Goal: Navigation & Orientation: Find specific page/section

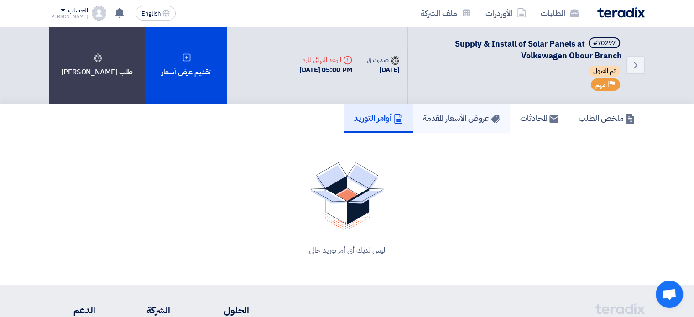
click at [459, 121] on h5 "عروض الأسعار المقدمة" at bounding box center [461, 118] width 77 height 10
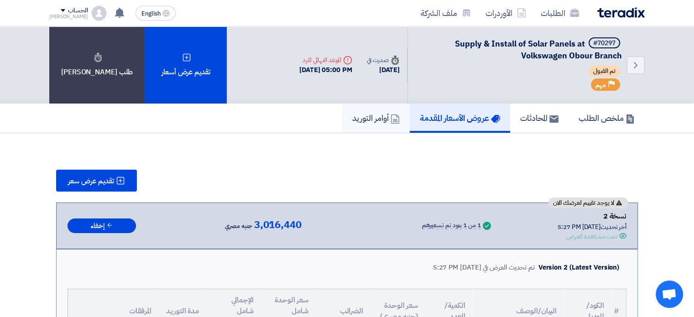
click at [360, 109] on link "أوامر التوريد" at bounding box center [376, 118] width 68 height 29
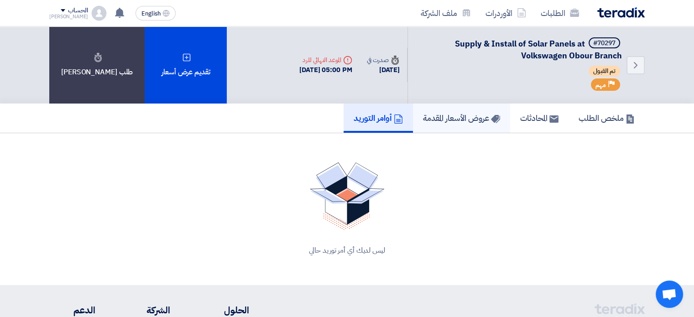
click at [474, 126] on link "عروض الأسعار المقدمة" at bounding box center [461, 118] width 97 height 29
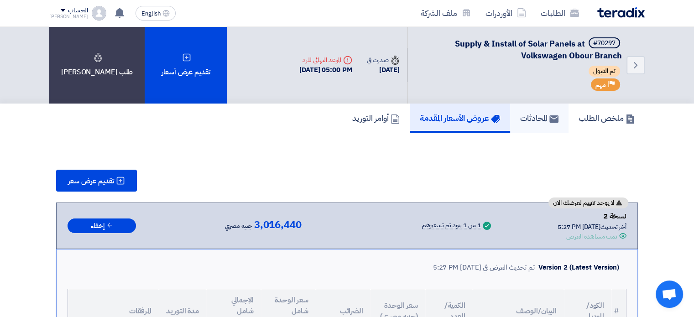
click at [551, 126] on link "المحادثات" at bounding box center [539, 118] width 58 height 29
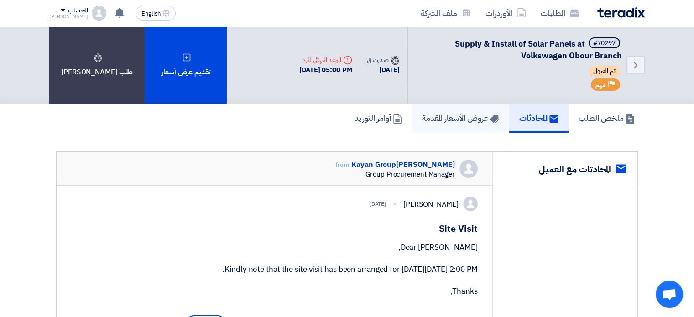
click at [453, 118] on h5 "عروض الأسعار المقدمة" at bounding box center [460, 118] width 77 height 10
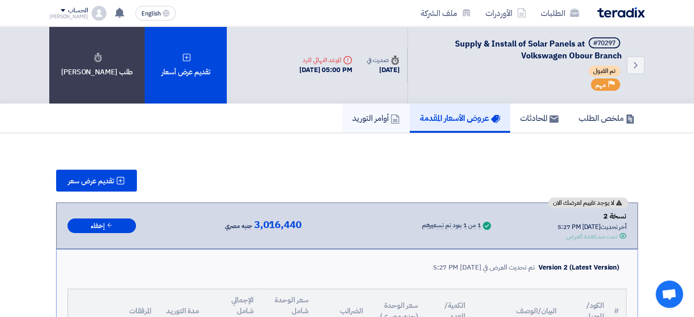
click at [369, 108] on link "أوامر التوريد" at bounding box center [376, 118] width 68 height 29
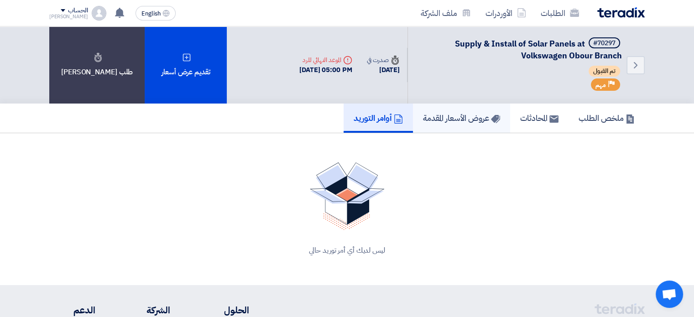
click at [462, 124] on link "عروض الأسعار المقدمة" at bounding box center [461, 118] width 97 height 29
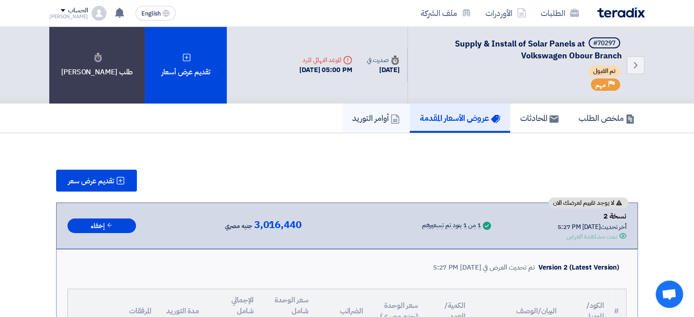
click at [369, 122] on h5 "أوامر التوريد" at bounding box center [375, 118] width 47 height 10
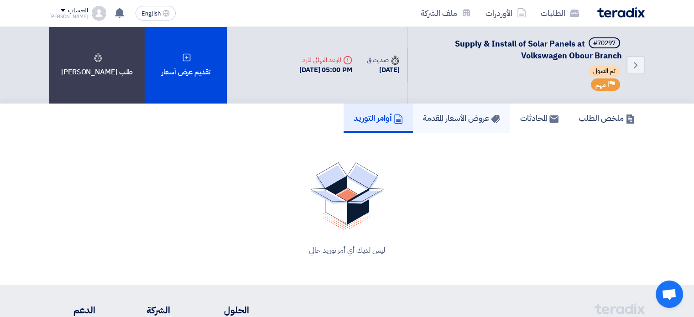
click at [434, 117] on h5 "عروض الأسعار المقدمة" at bounding box center [461, 118] width 77 height 10
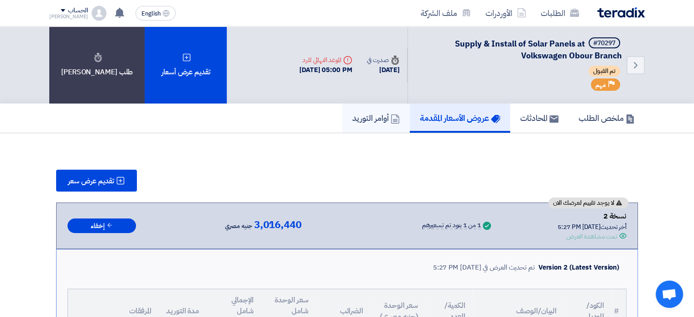
click at [384, 105] on link "أوامر التوريد" at bounding box center [376, 118] width 68 height 29
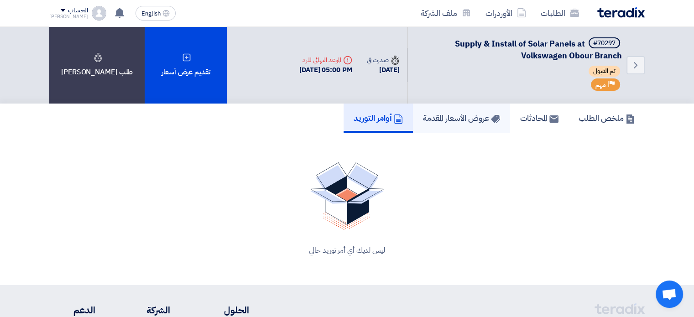
click at [440, 113] on h5 "عروض الأسعار المقدمة" at bounding box center [461, 118] width 77 height 10
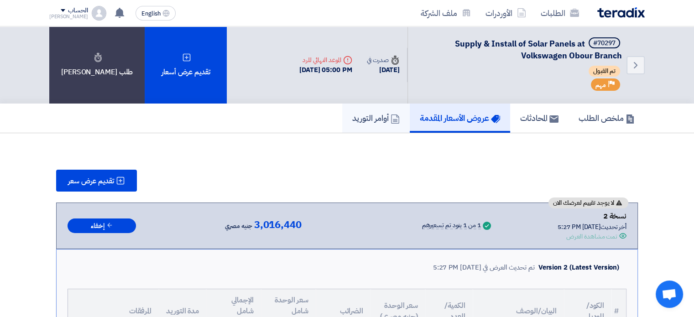
click at [374, 122] on h5 "أوامر التوريد" at bounding box center [375, 118] width 47 height 10
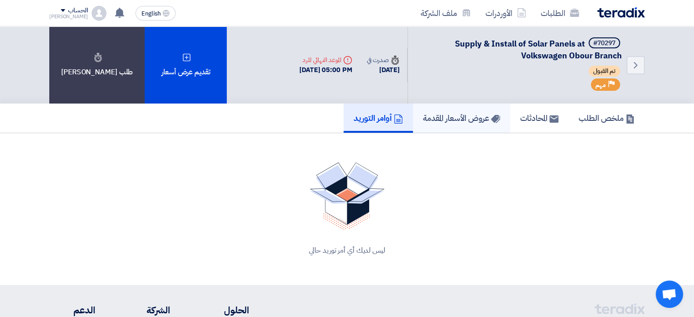
click at [440, 121] on h5 "عروض الأسعار المقدمة" at bounding box center [461, 118] width 77 height 10
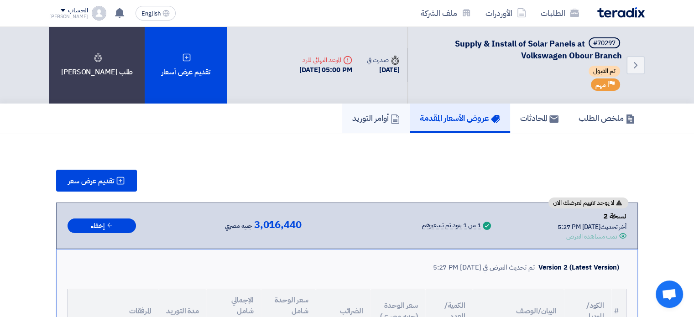
click at [372, 123] on link "أوامر التوريد" at bounding box center [376, 118] width 68 height 29
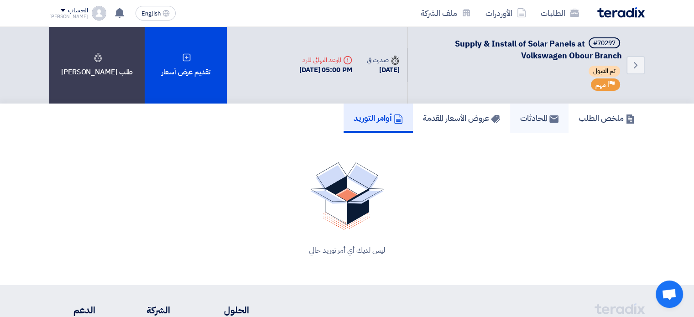
click at [523, 122] on h5 "المحادثات" at bounding box center [539, 118] width 38 height 10
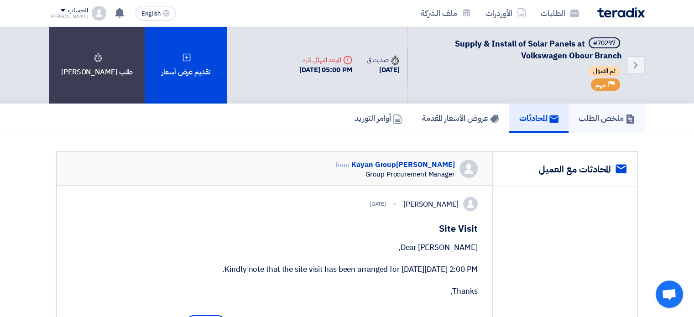
click at [600, 118] on h5 "ملخص الطلب" at bounding box center [607, 118] width 56 height 10
